Goal: Task Accomplishment & Management: Manage account settings

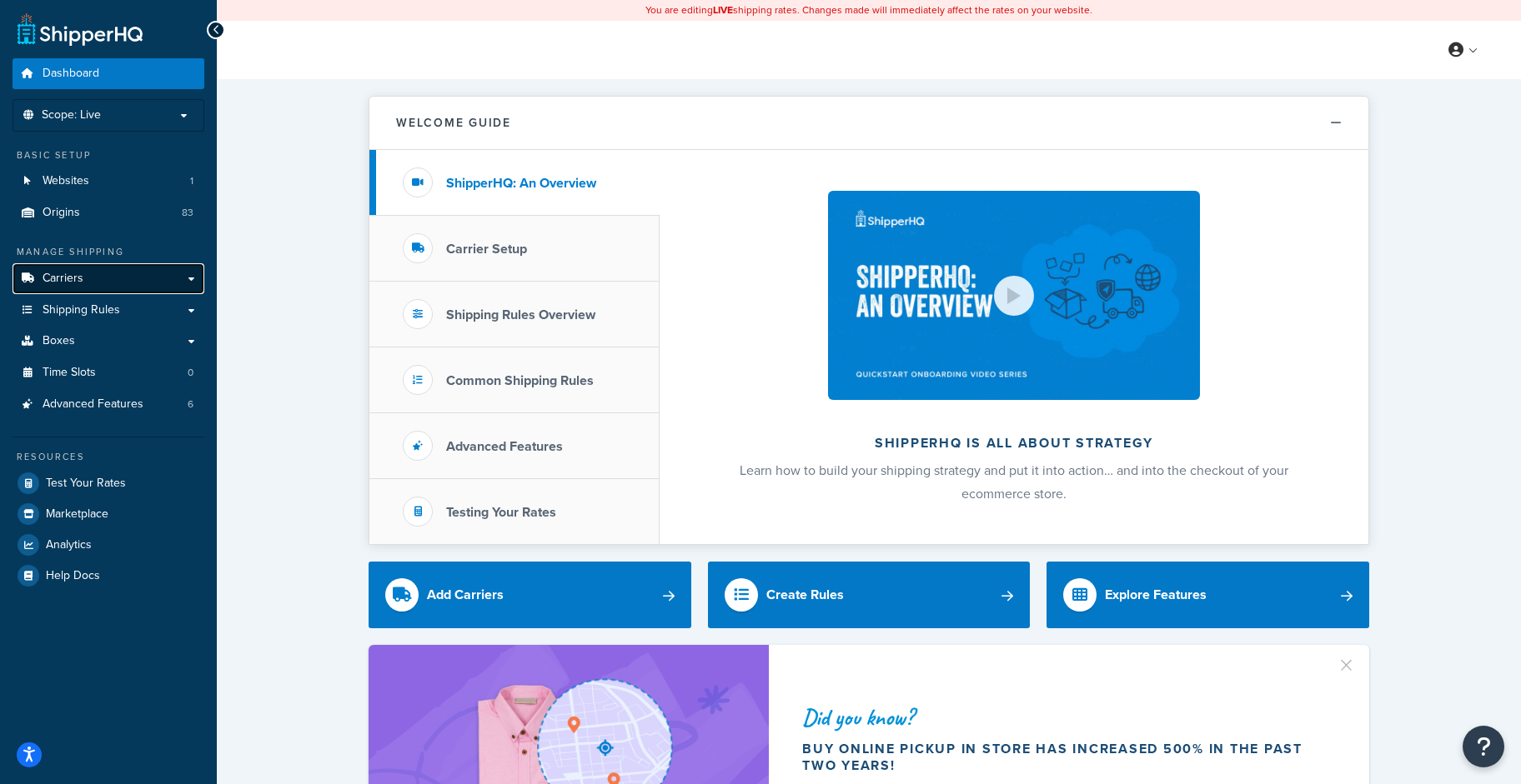
click at [89, 285] on link "Carriers" at bounding box center [109, 278] width 192 height 31
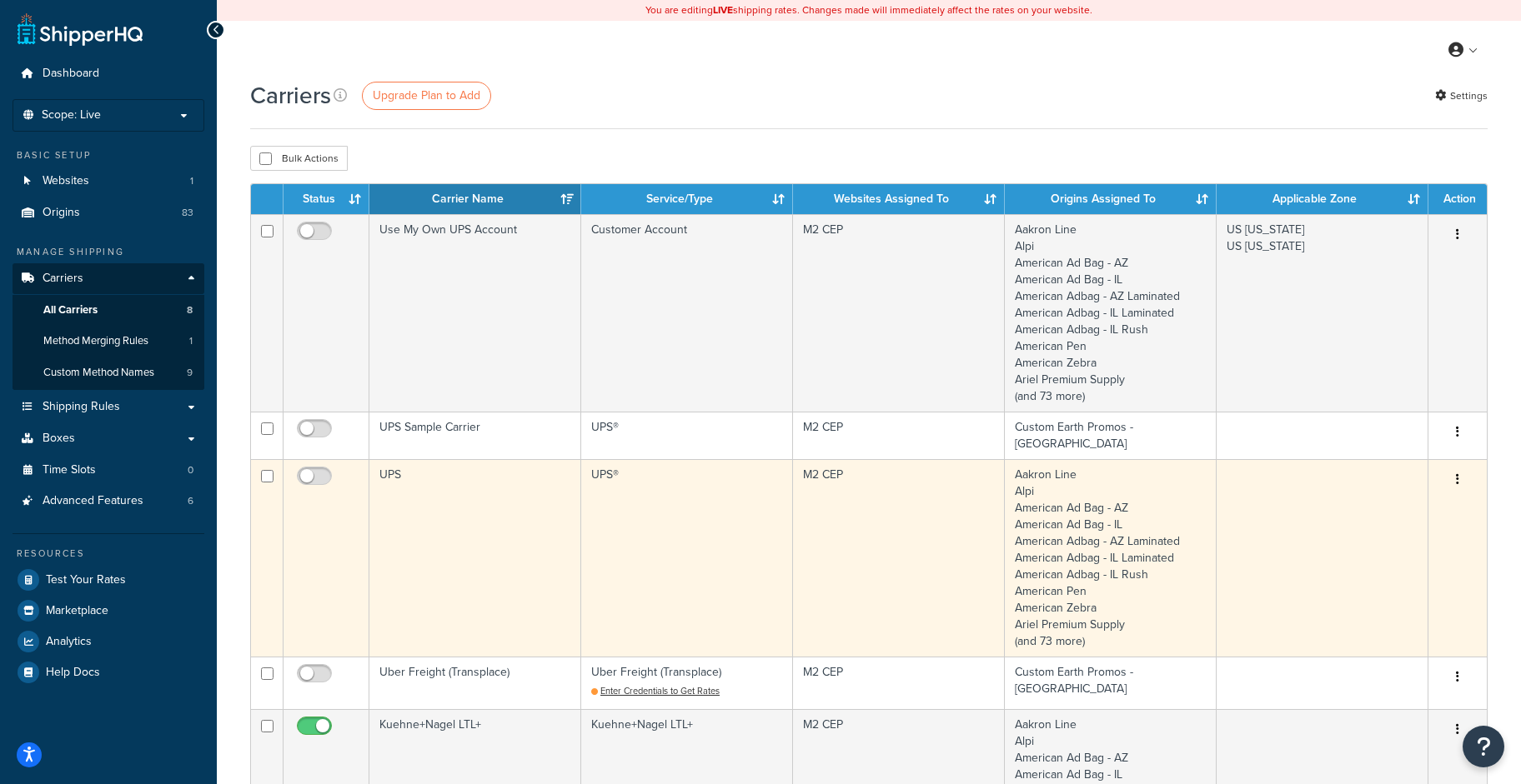
click at [613, 465] on td "UPS®" at bounding box center [687, 558] width 212 height 198
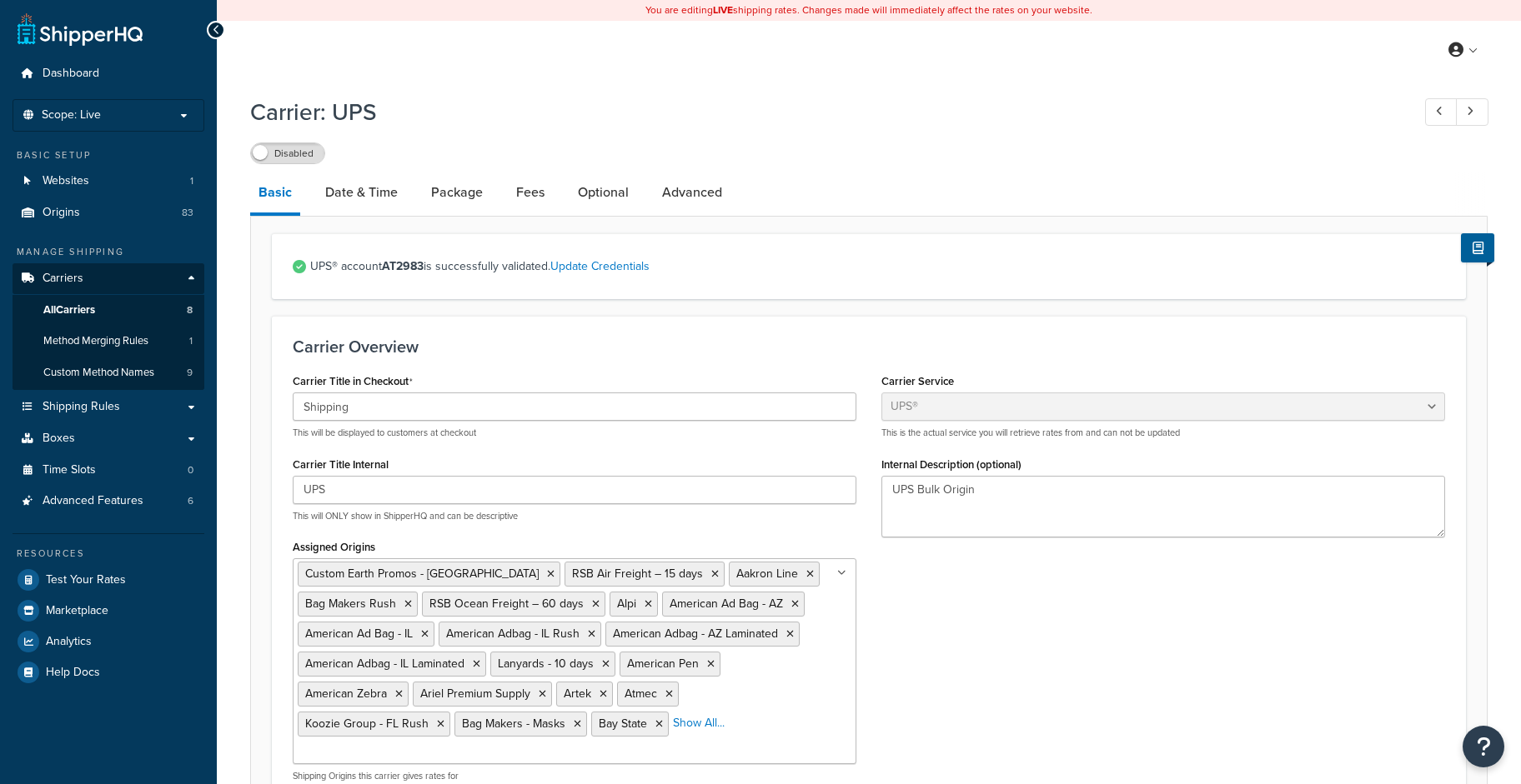
select select "ups"
select select "us"
click at [523, 199] on link "Fees" at bounding box center [530, 192] width 45 height 40
select select "package"
select select "AFTER"
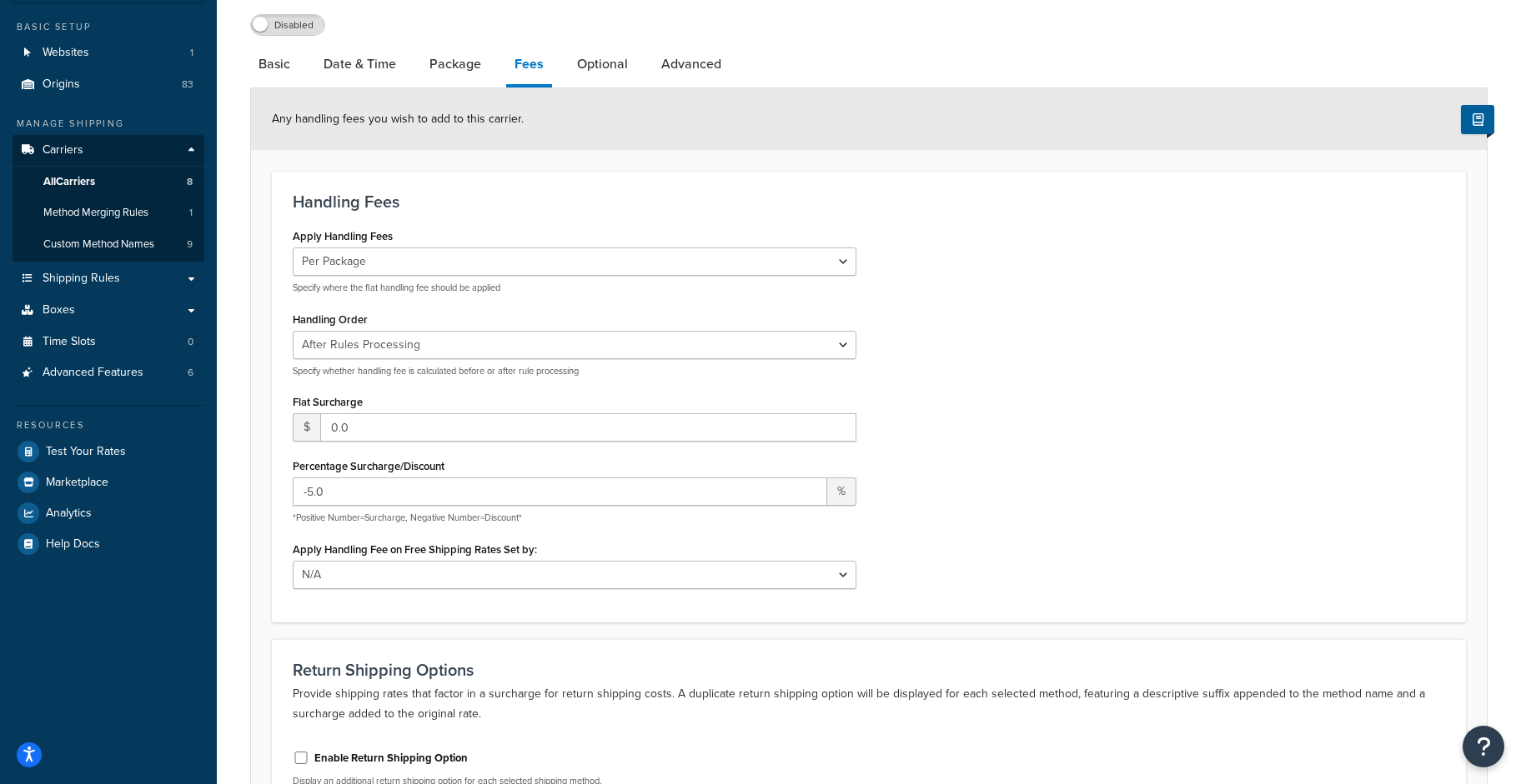
scroll to position [138, 0]
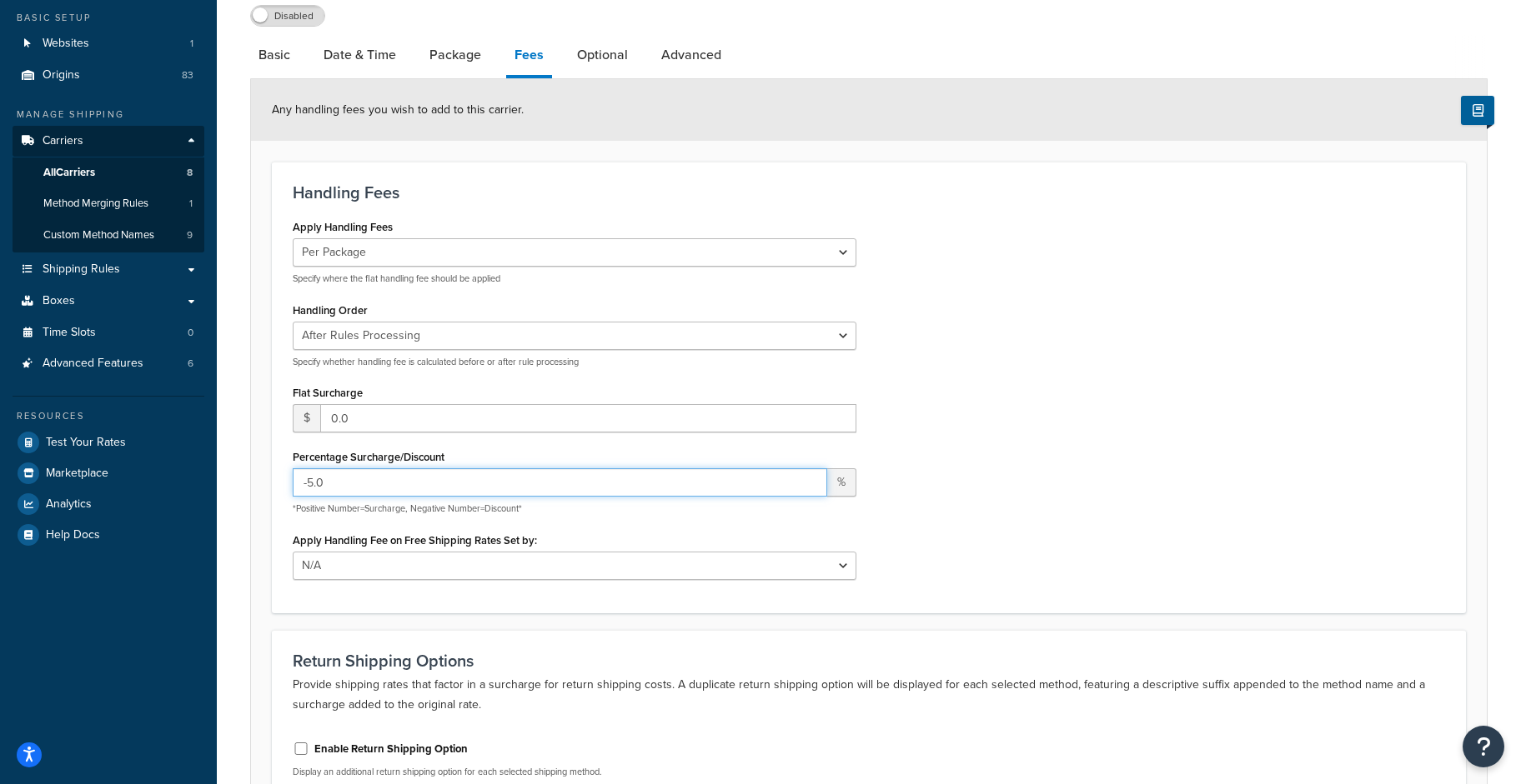
drag, startPoint x: 308, startPoint y: 482, endPoint x: 382, endPoint y: 481, distance: 74.0
click at [384, 481] on input "-5.0" at bounding box center [559, 482] width 535 height 28
type input "-20"
click at [980, 501] on div "Apply Handling Fees Per Order Per Item Per Package Specify where the flat handl…" at bounding box center [869, 404] width 1177 height 376
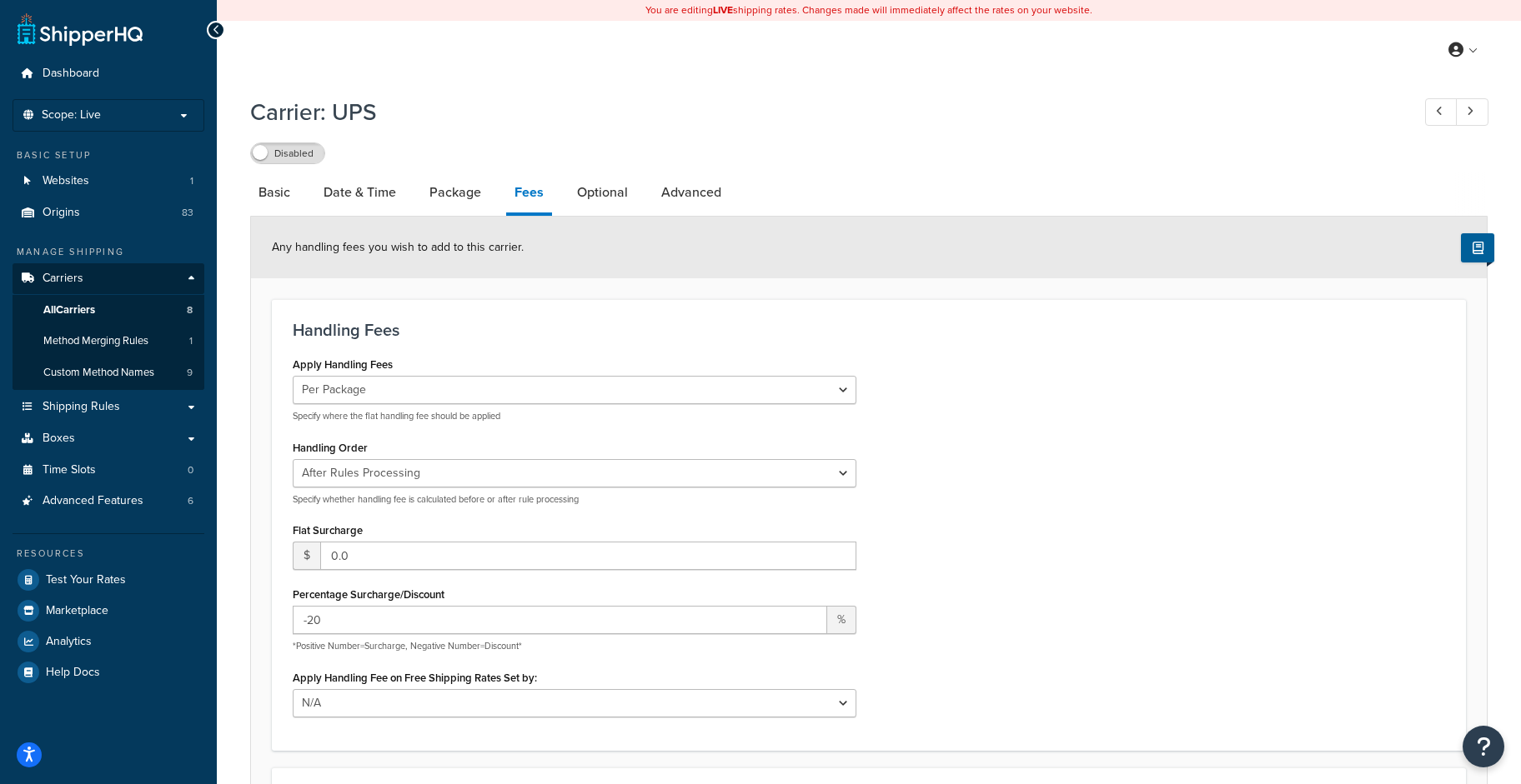
scroll to position [319, 0]
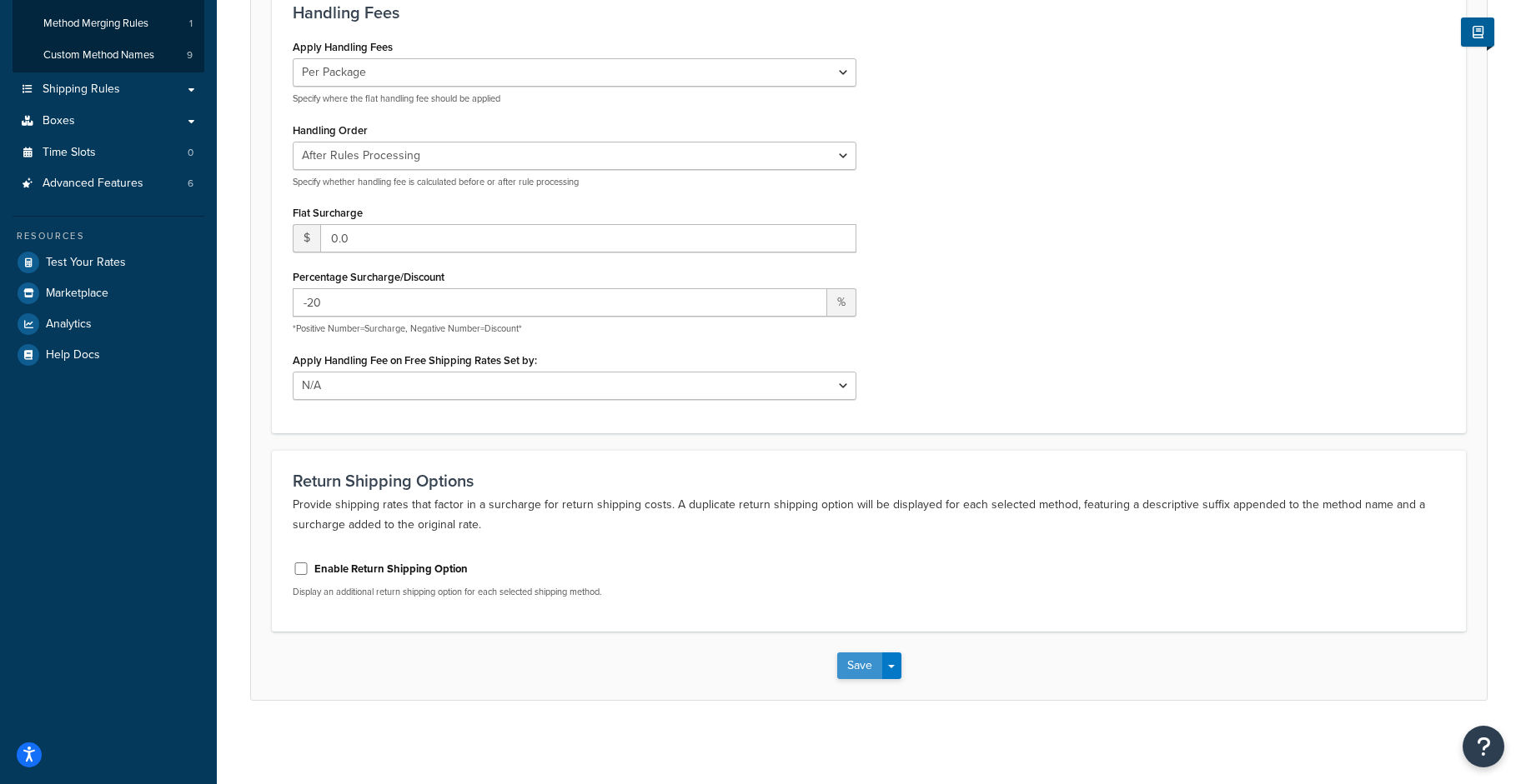
click at [848, 658] on button "Save" at bounding box center [859, 666] width 45 height 26
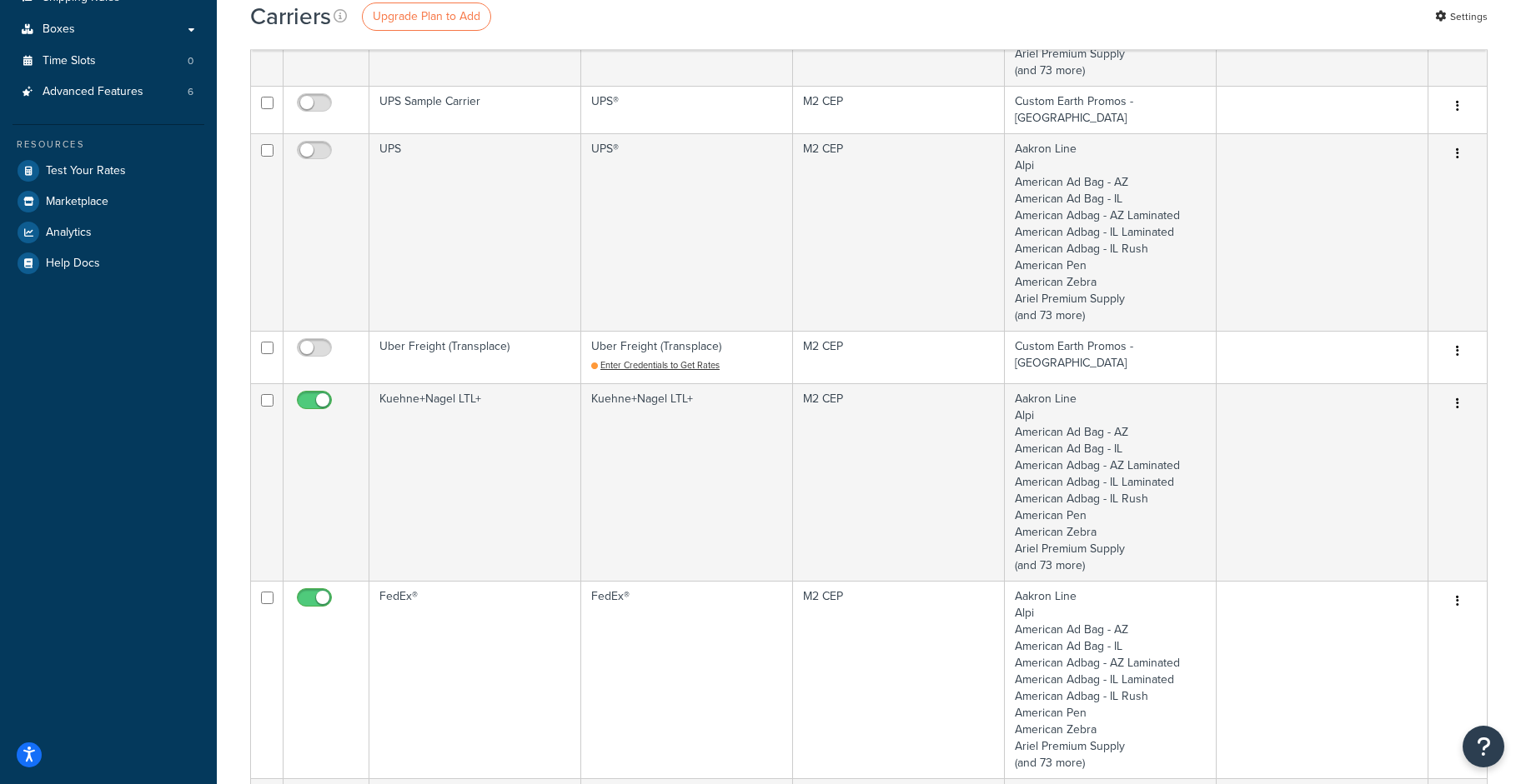
scroll to position [468, 0]
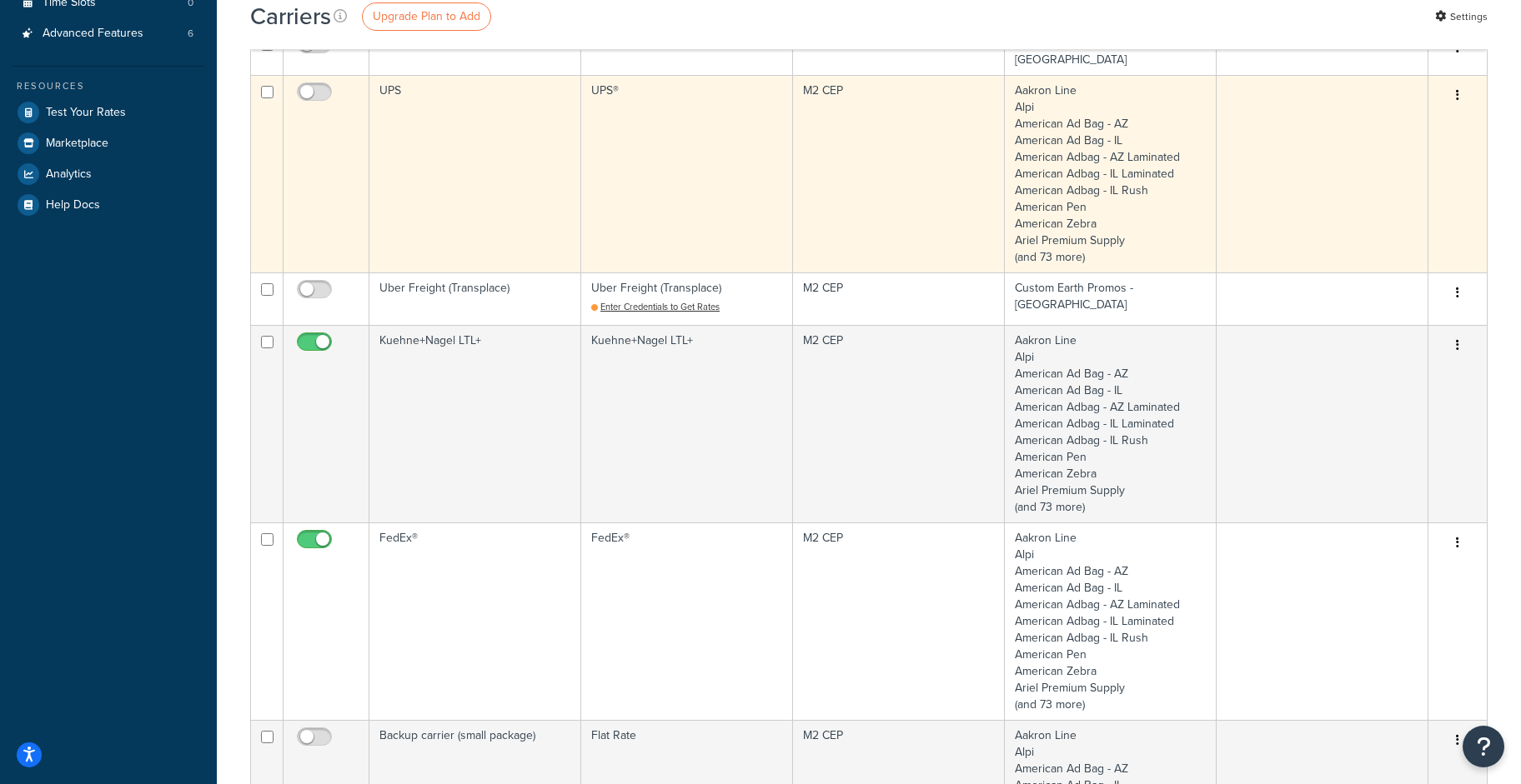
click at [604, 82] on td "UPS®" at bounding box center [687, 174] width 212 height 198
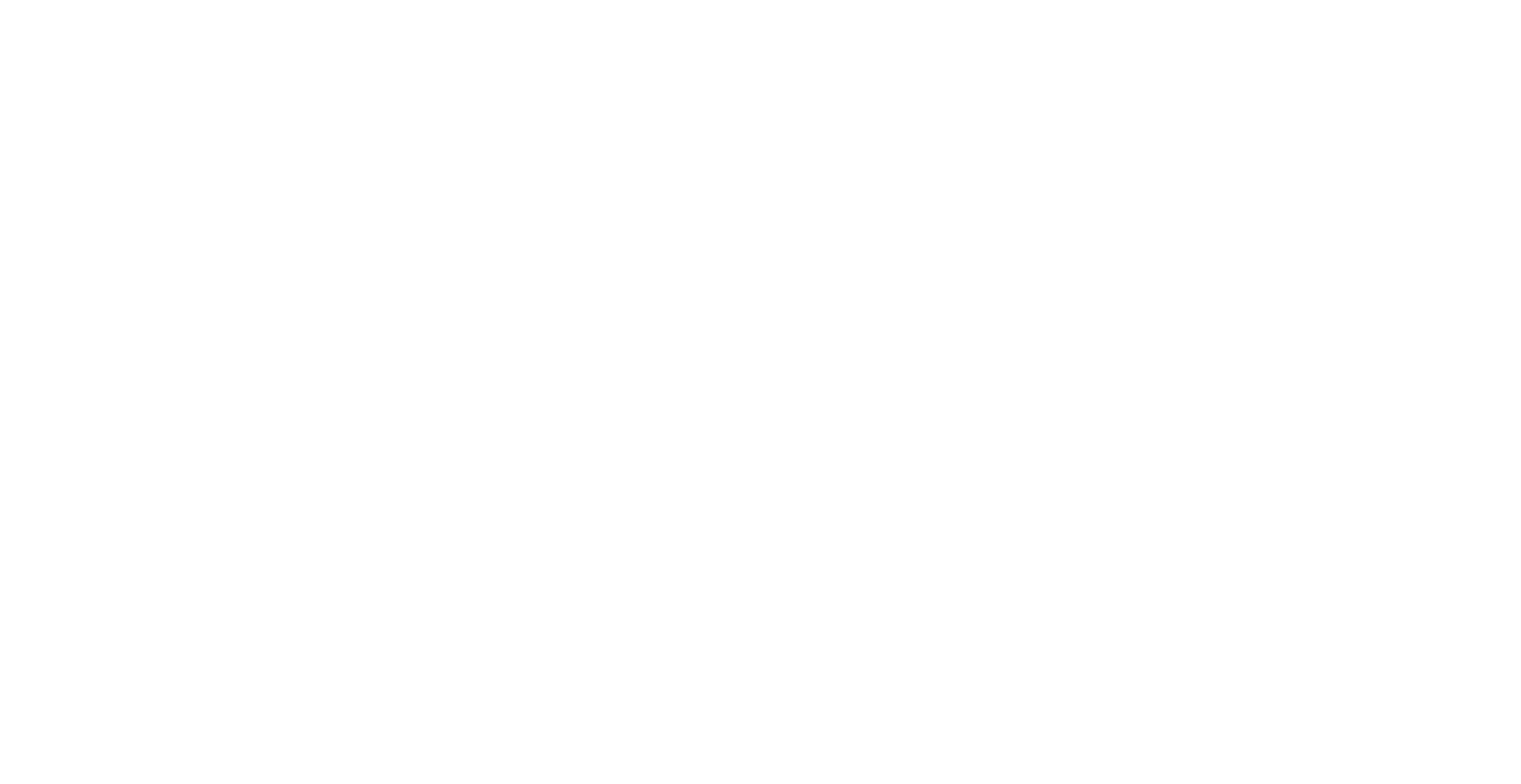
select select "ups"
select select "us"
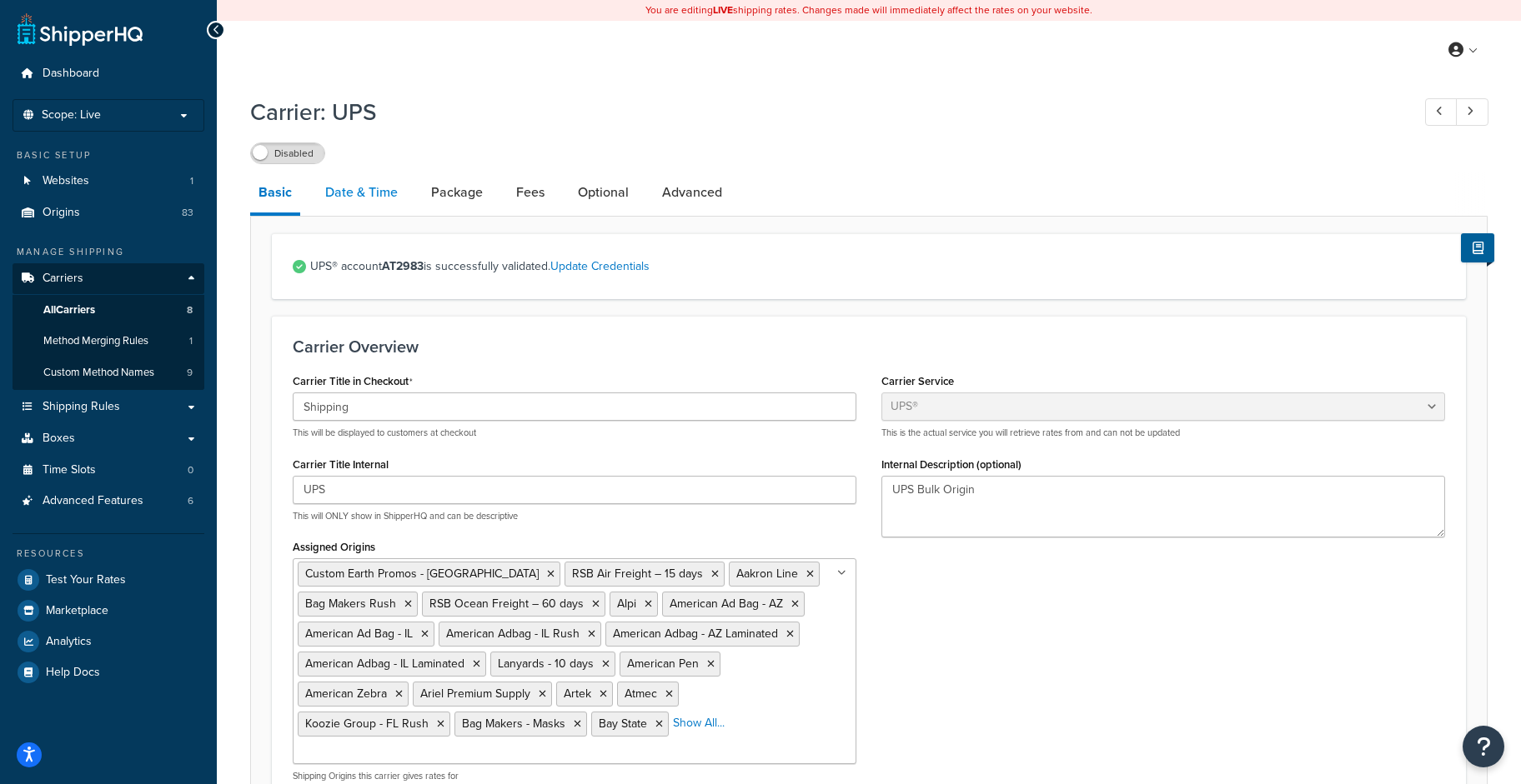
click at [357, 201] on link "Date & Time" at bounding box center [361, 192] width 89 height 40
select select "yMd"
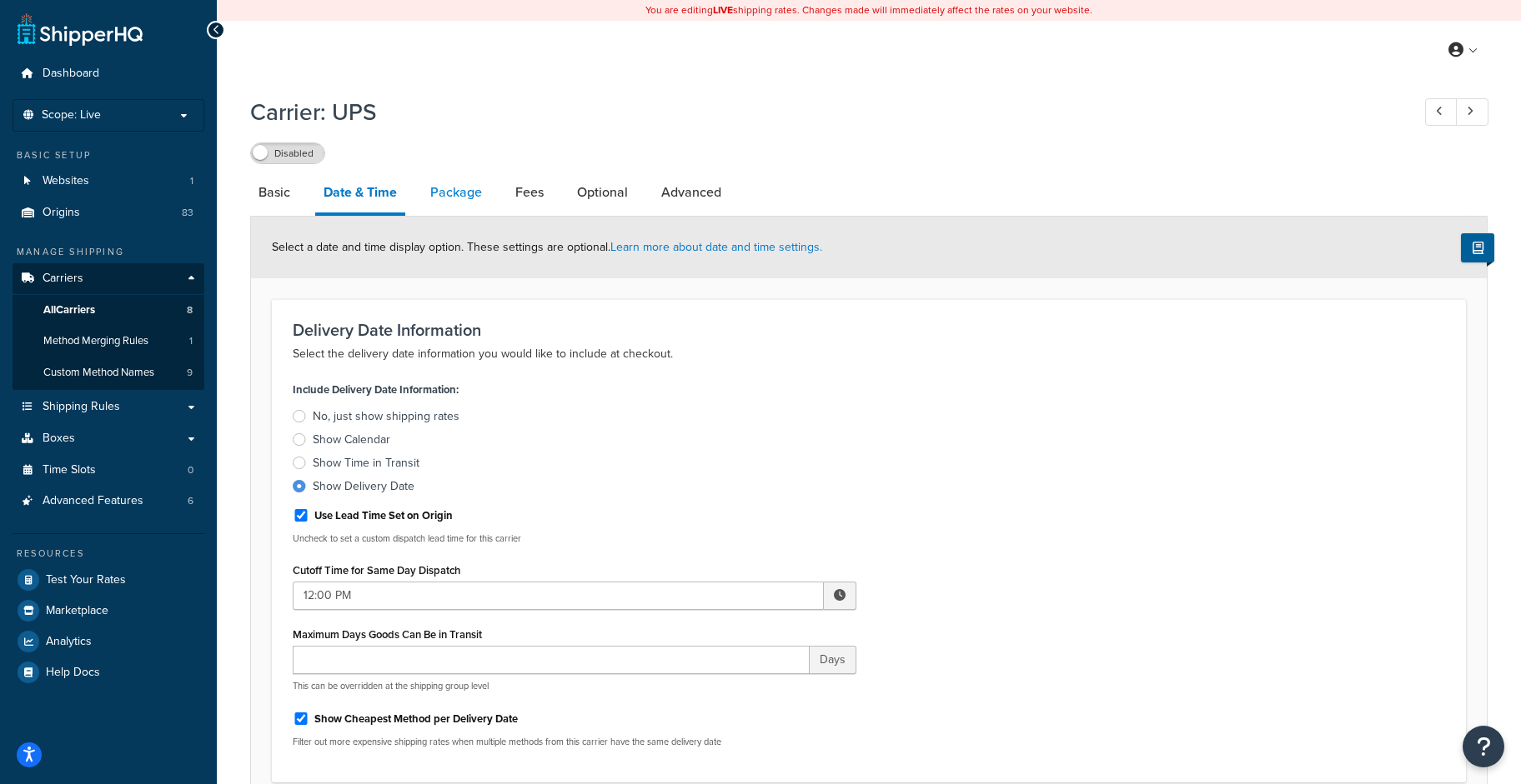
click at [465, 190] on link "Package" at bounding box center [456, 192] width 68 height 40
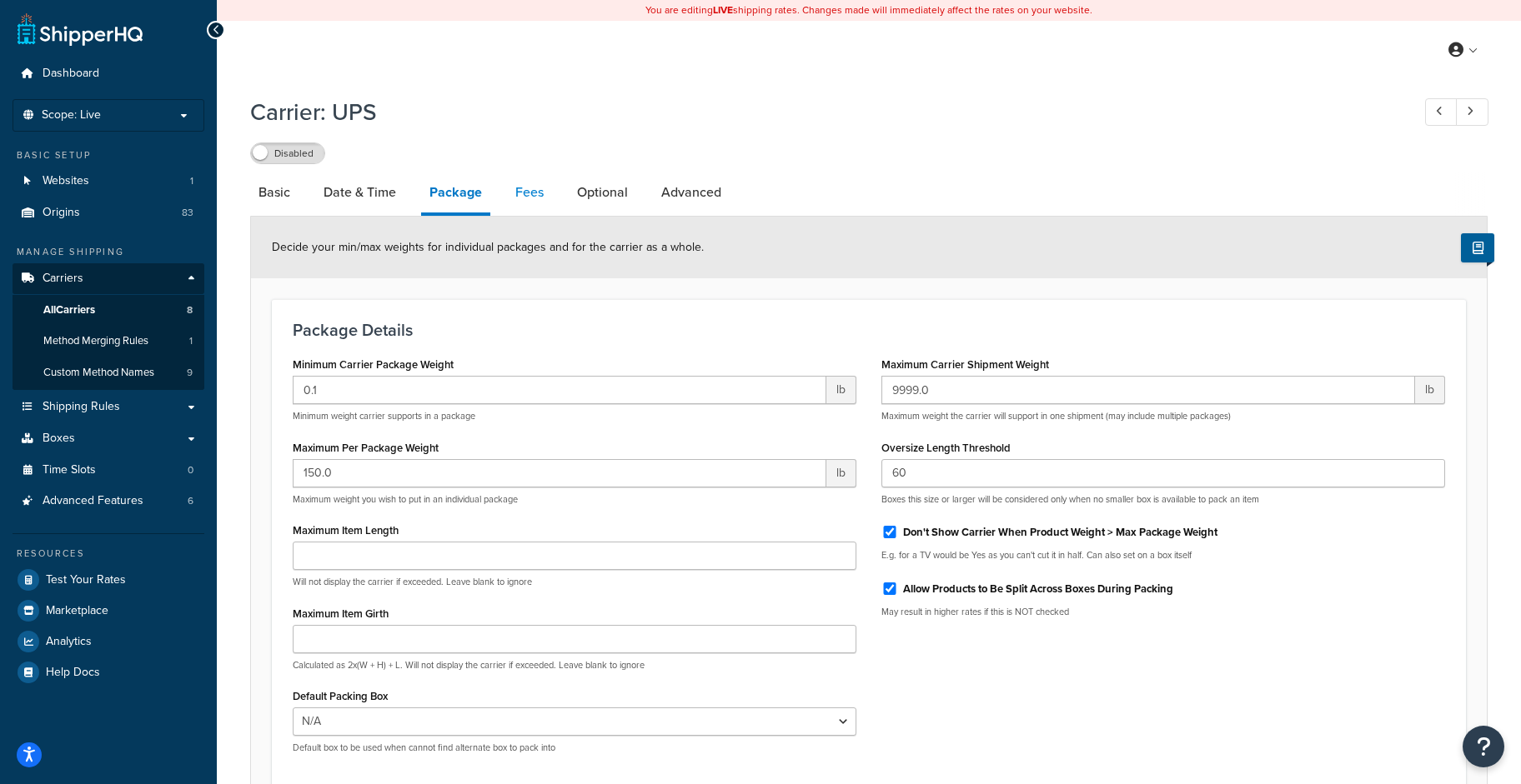
click at [526, 200] on link "Fees" at bounding box center [529, 192] width 45 height 40
select select "package"
select select "AFTER"
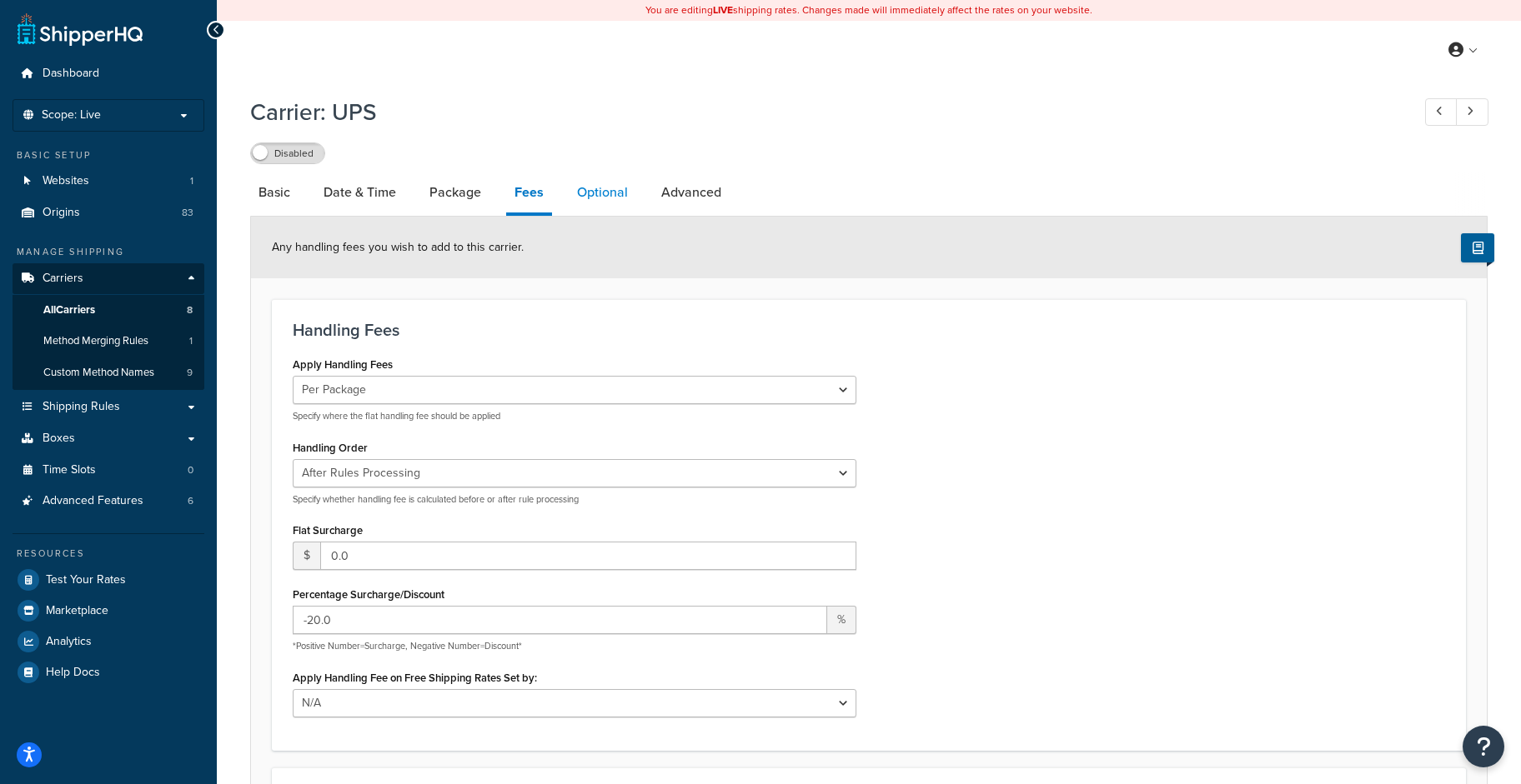
click at [617, 197] on link "Optional" at bounding box center [603, 192] width 68 height 40
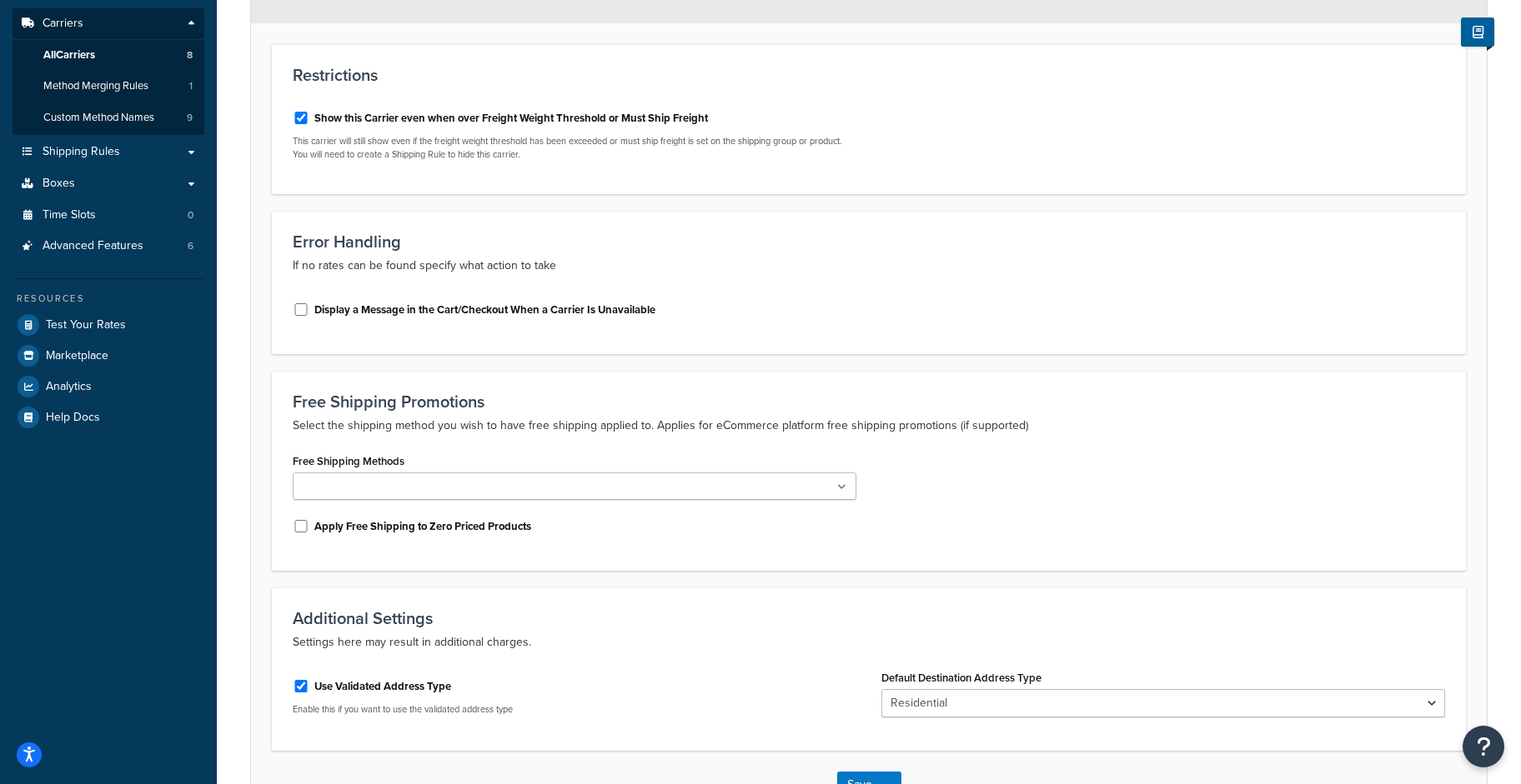
scroll to position [376, 0]
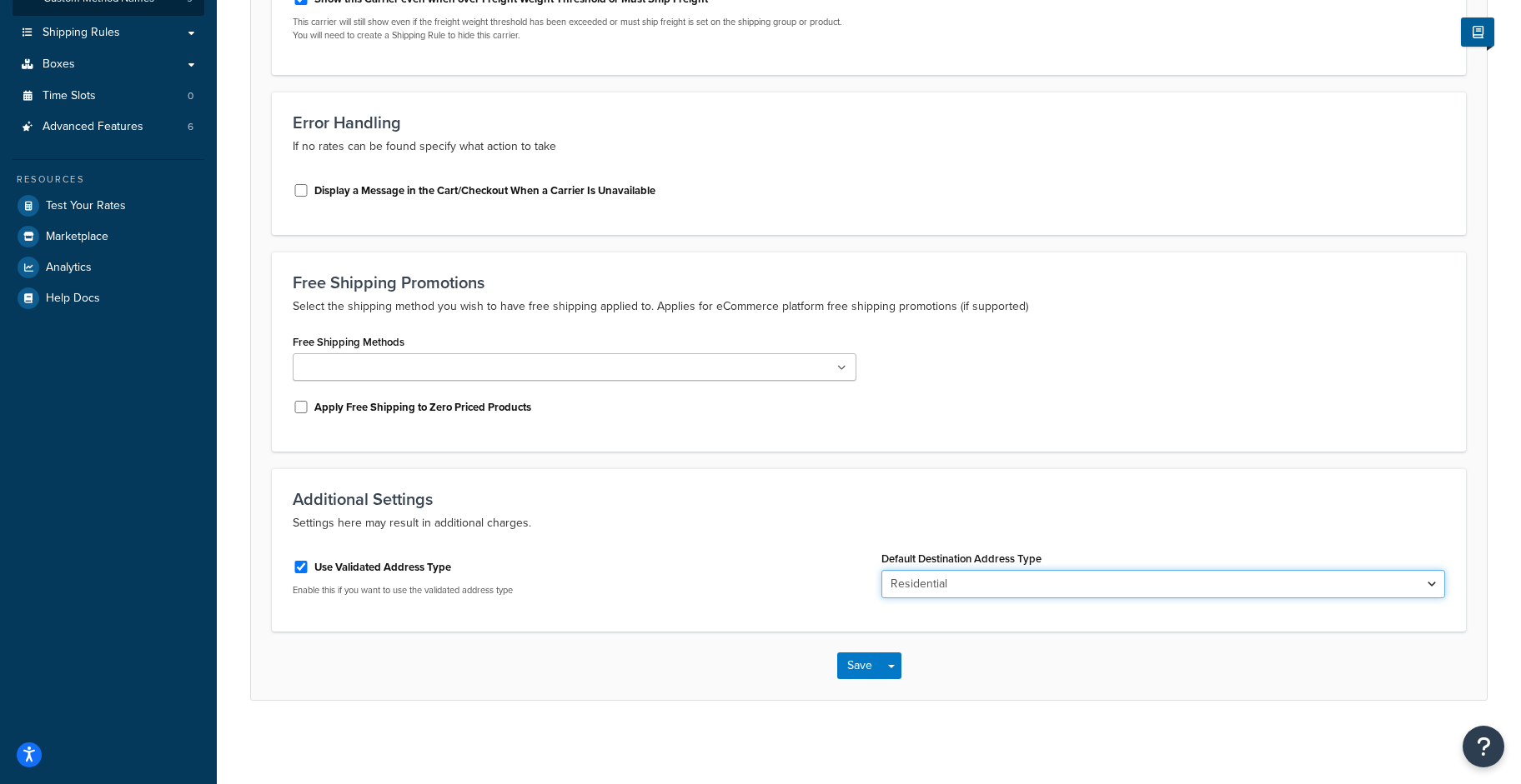
click at [1061, 584] on select "Business Residential" at bounding box center [1163, 583] width 564 height 28
select select "business"
click at [881, 570] on select "Business Residential" at bounding box center [1163, 583] width 564 height 28
click at [860, 668] on button "Save" at bounding box center [859, 666] width 45 height 26
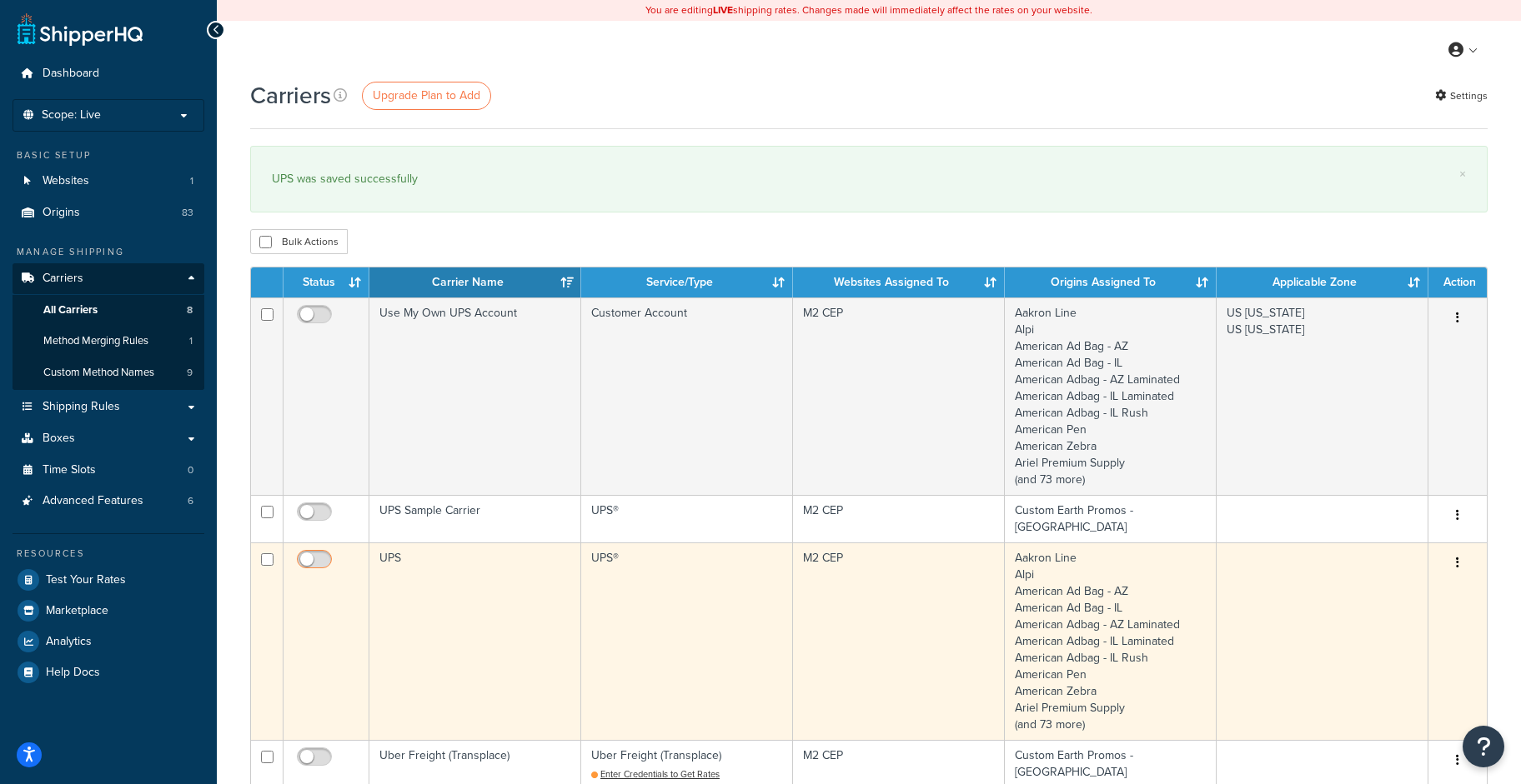
click at [322, 555] on input "checkbox" at bounding box center [315, 563] width 46 height 20
checkbox input "true"
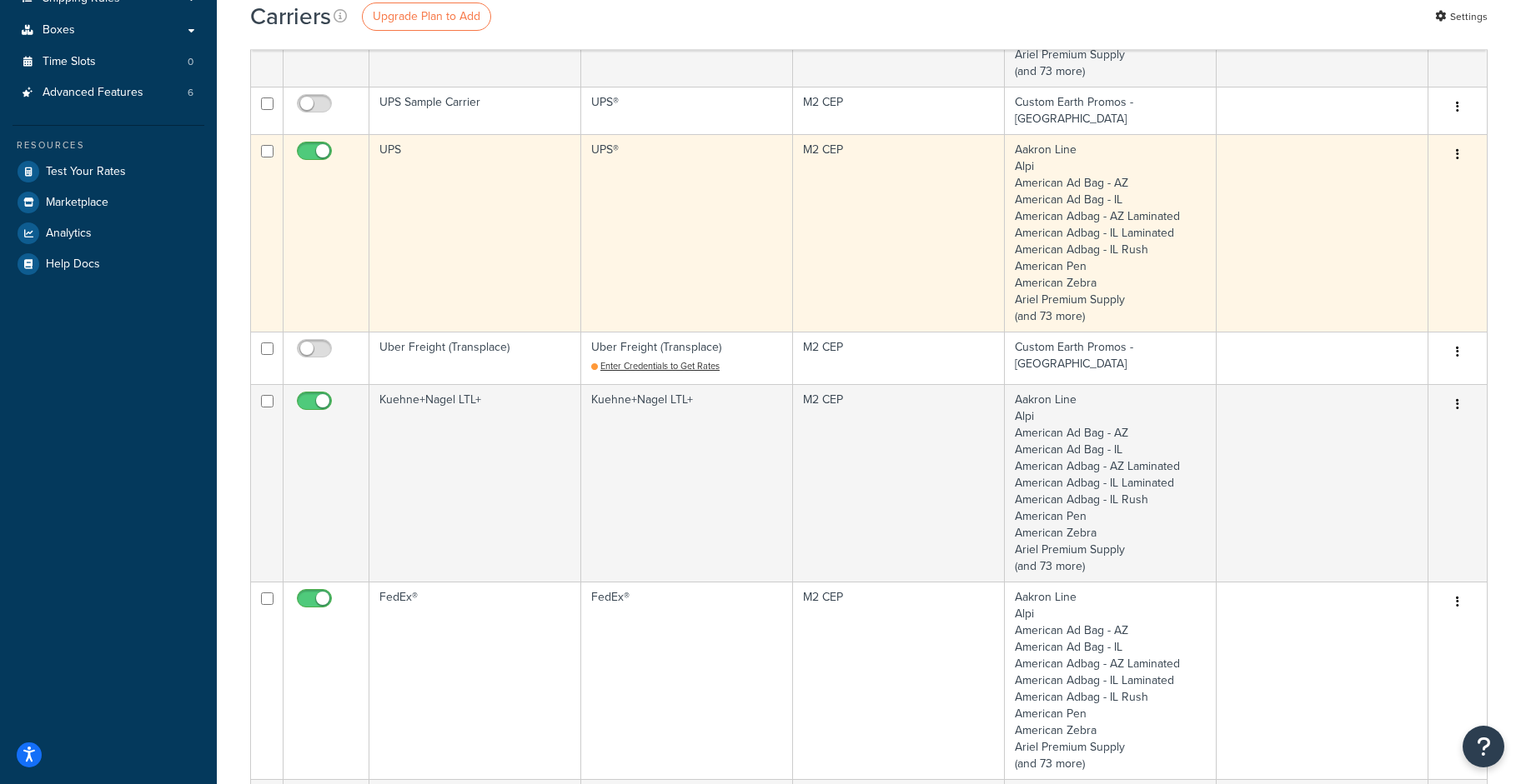
scroll to position [491, 0]
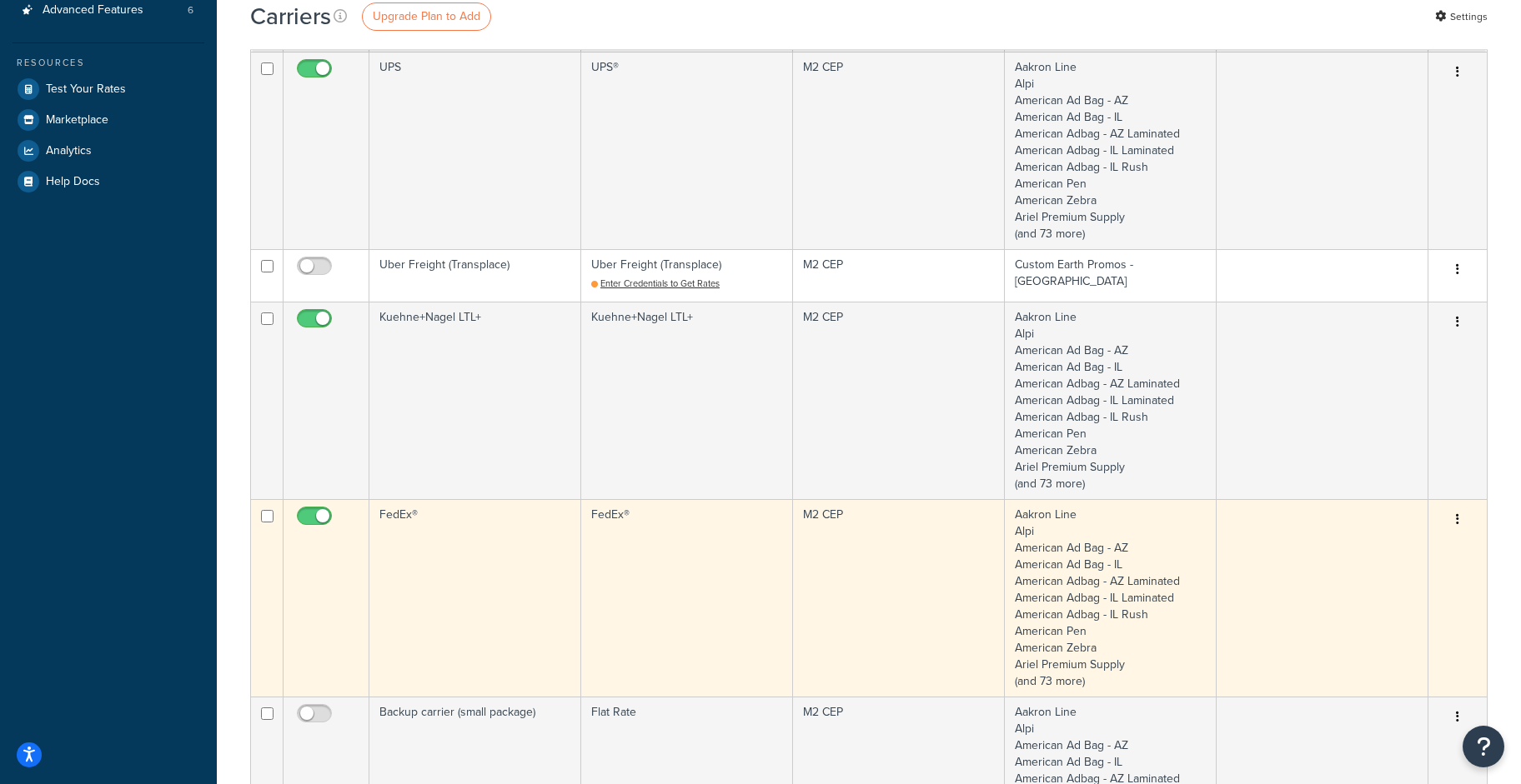
click at [306, 510] on input "checkbox" at bounding box center [315, 520] width 46 height 20
checkbox input "false"
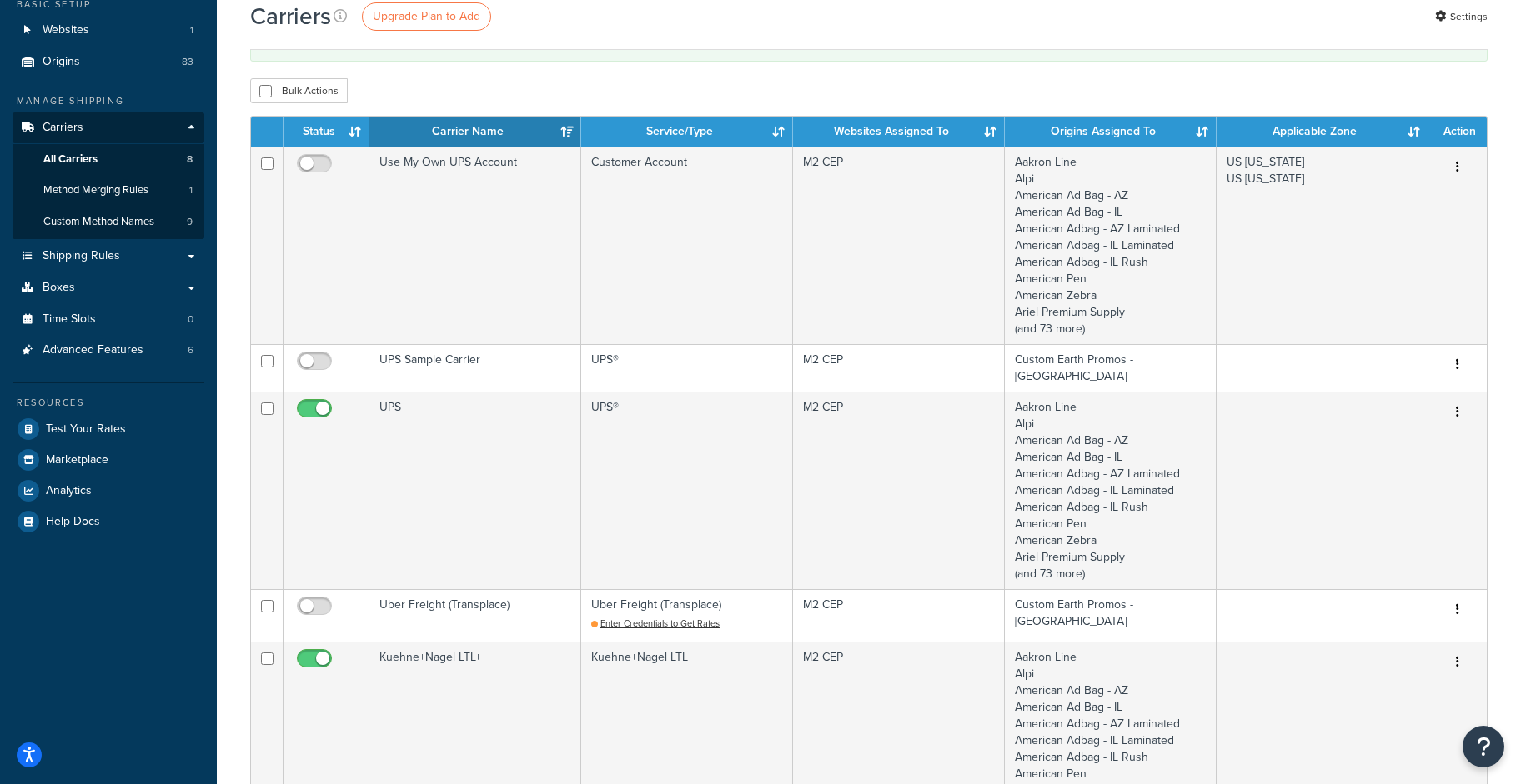
scroll to position [0, 0]
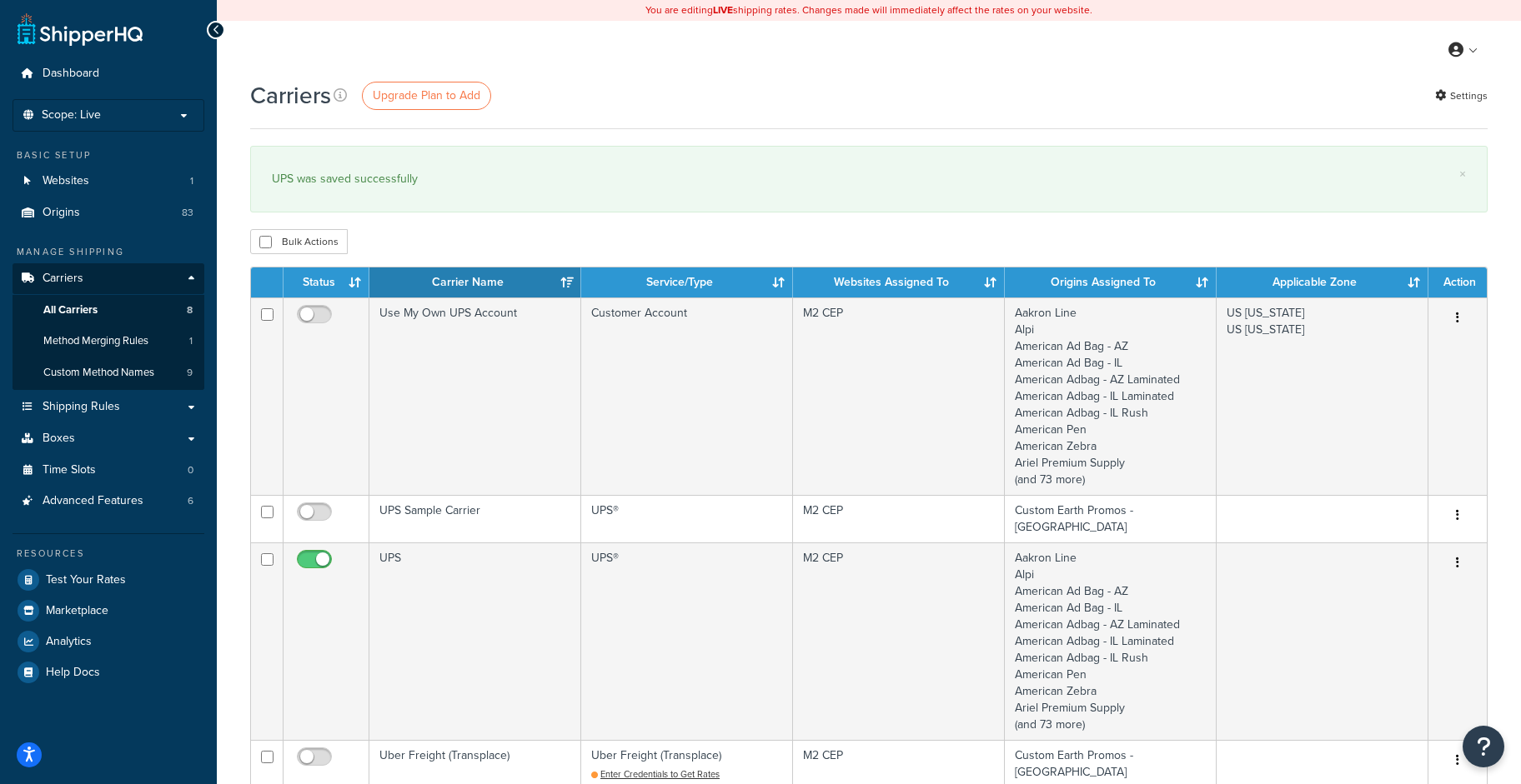
click at [581, 66] on div "My Profile Billing Global Settings Contact Us Logout" at bounding box center [868, 49] width 1304 height 58
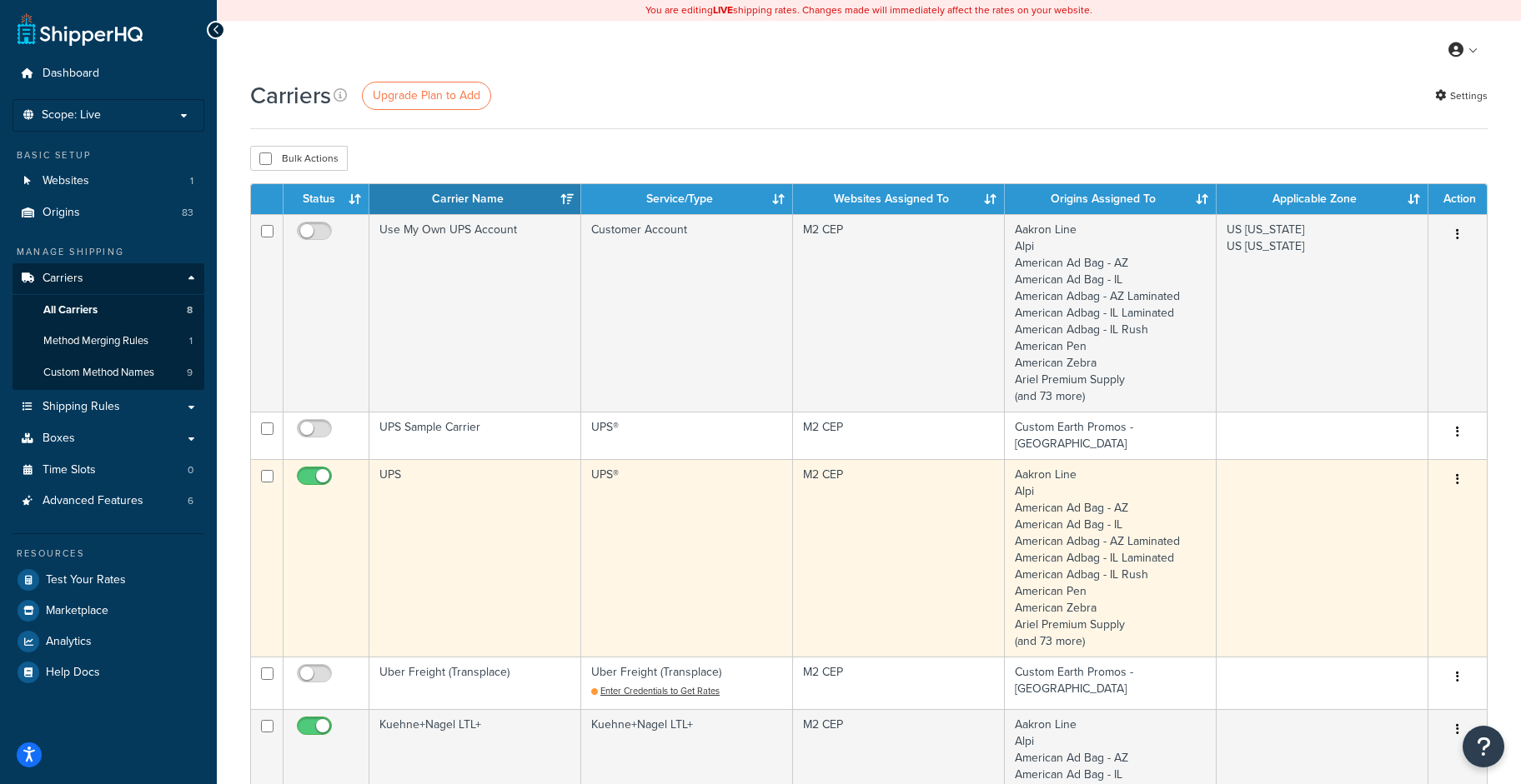
click at [388, 473] on td "UPS" at bounding box center [475, 558] width 212 height 198
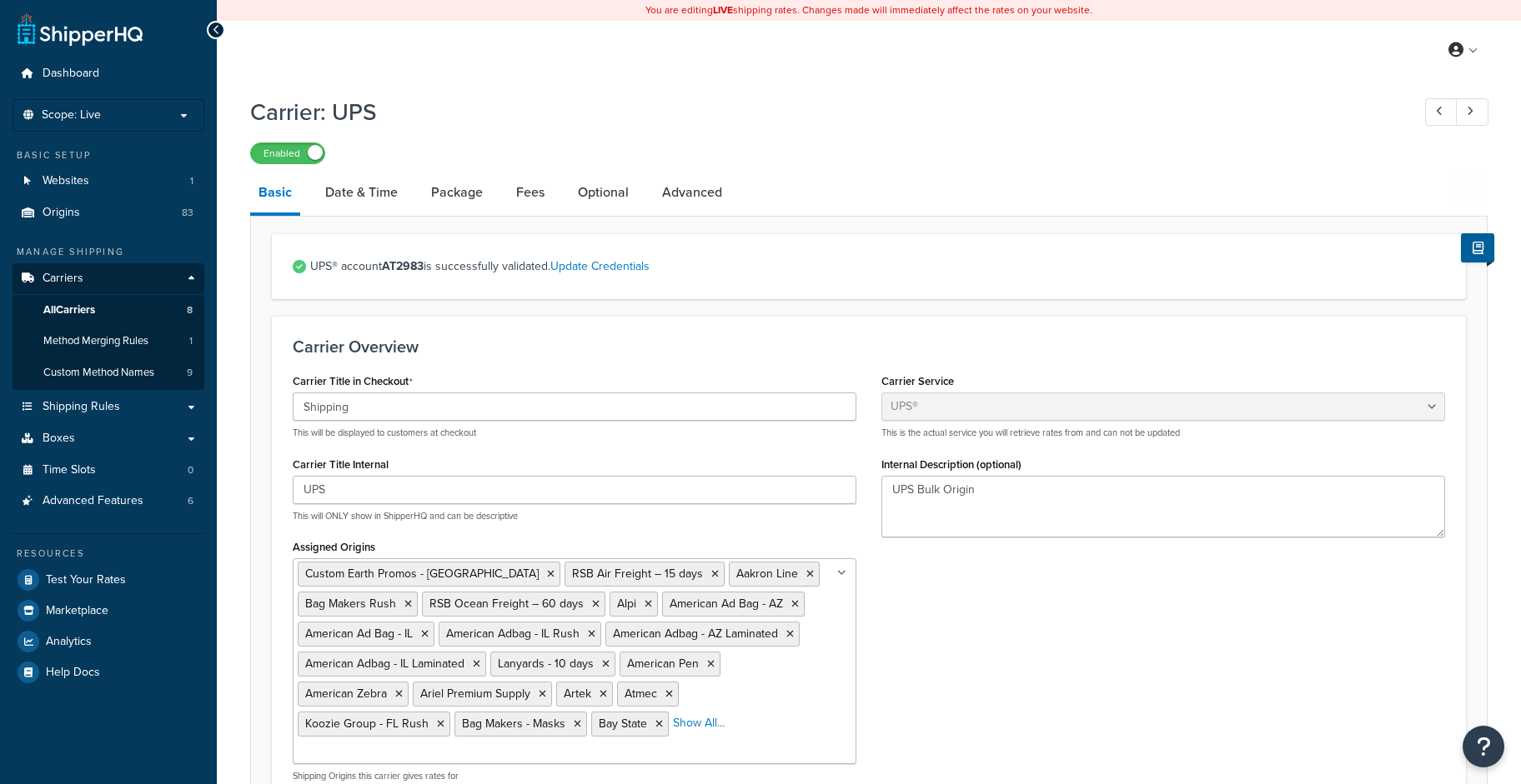
select select "ups"
select select "us"
click at [527, 194] on link "Fees" at bounding box center [530, 192] width 45 height 40
select select "package"
select select "AFTER"
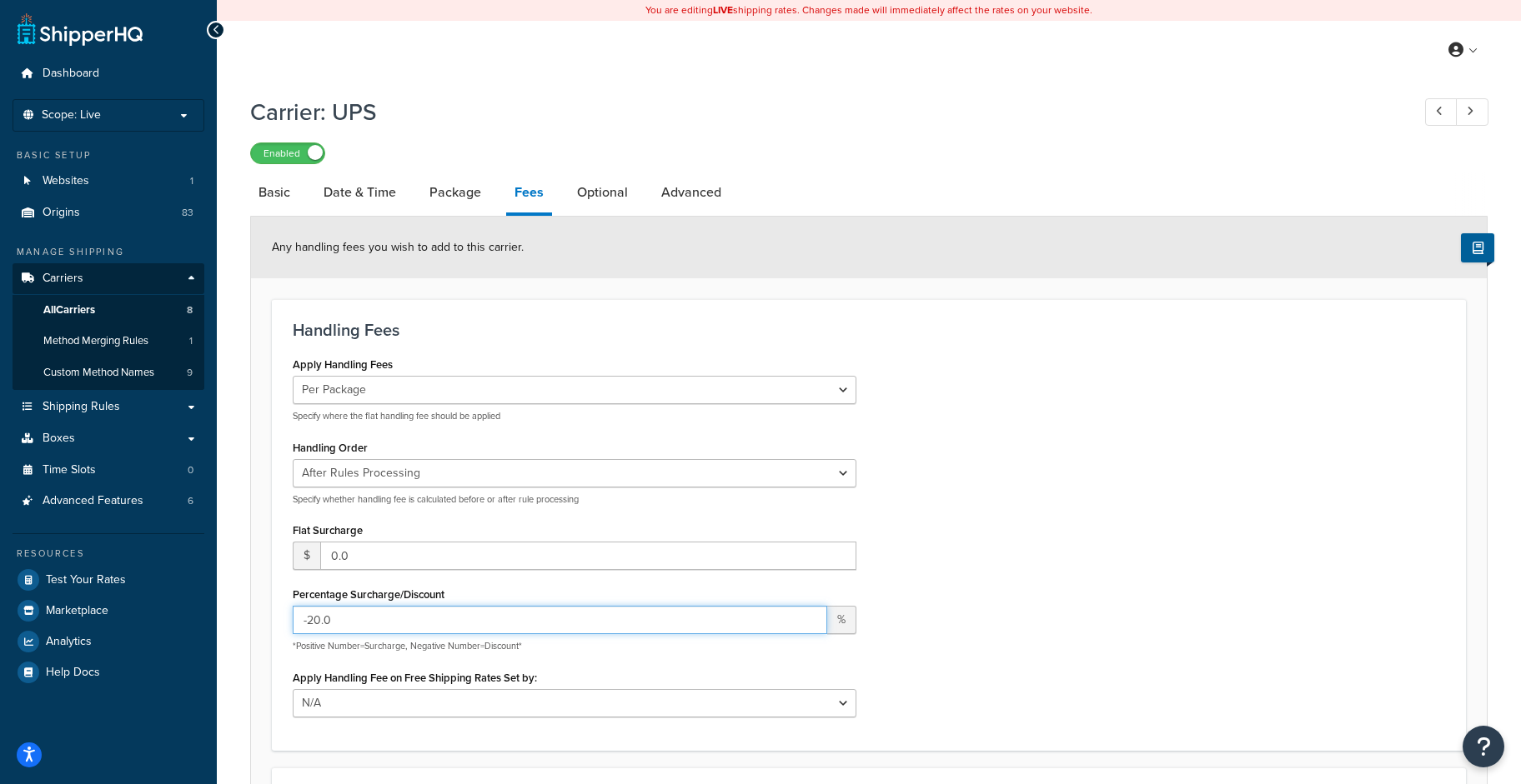
drag, startPoint x: 310, startPoint y: 621, endPoint x: 319, endPoint y: 623, distance: 9.2
click at [320, 623] on input "-20.0" at bounding box center [559, 619] width 535 height 28
click at [368, 621] on input "-35.0" at bounding box center [559, 619] width 535 height 28
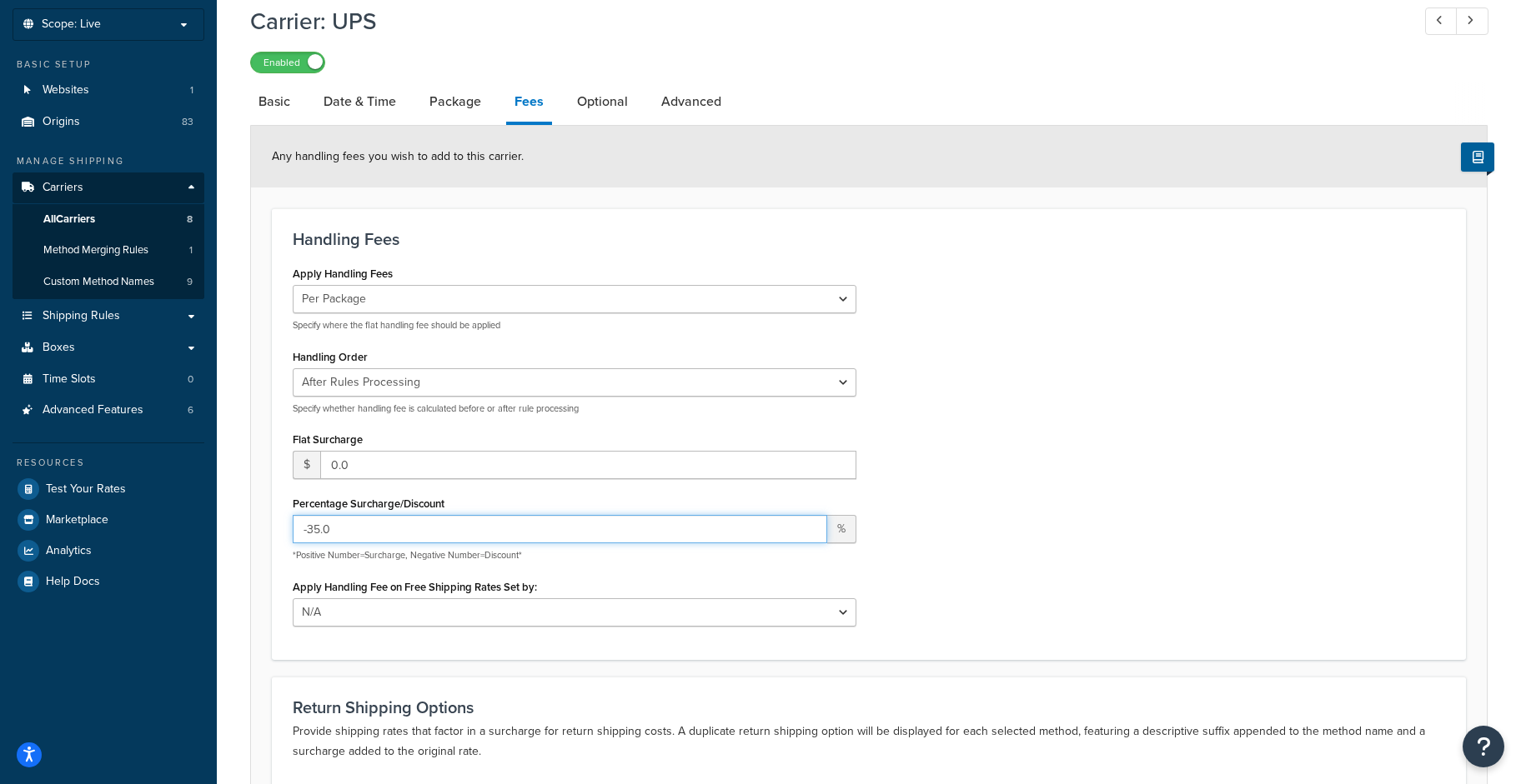
scroll to position [319, 0]
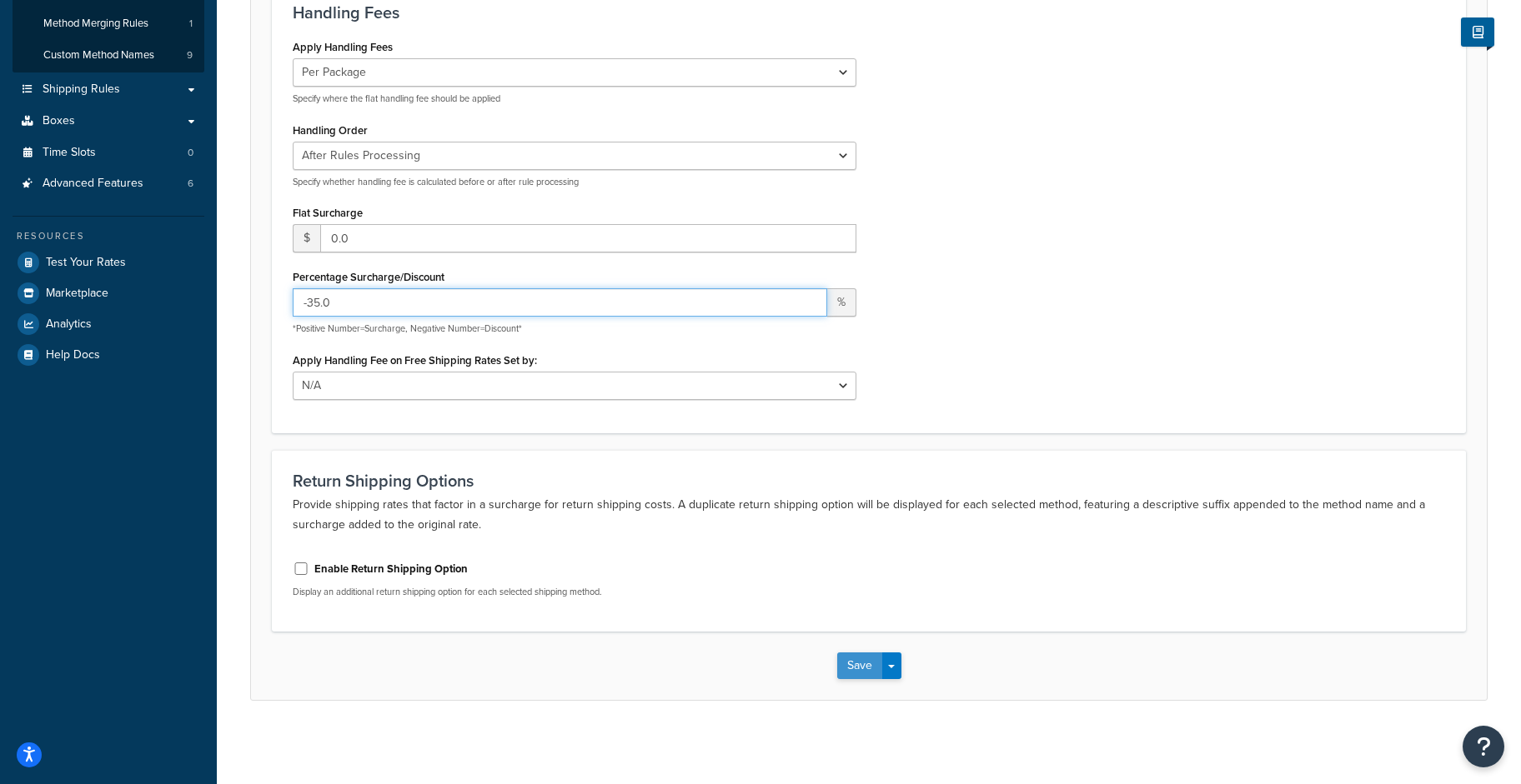
type input "-35.0"
click at [860, 656] on button "Save" at bounding box center [859, 666] width 45 height 26
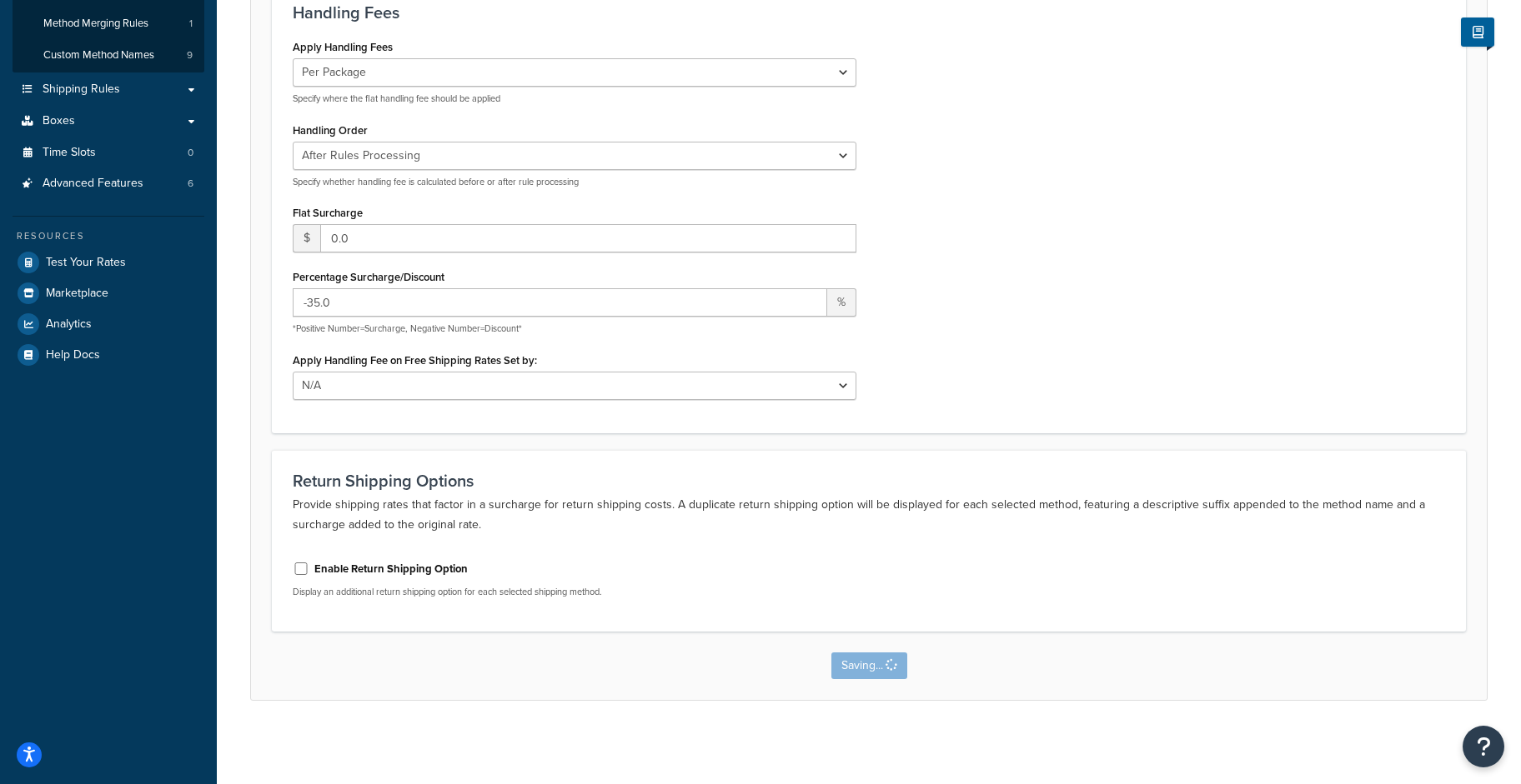
scroll to position [0, 0]
